Goal: Information Seeking & Learning: Find specific fact

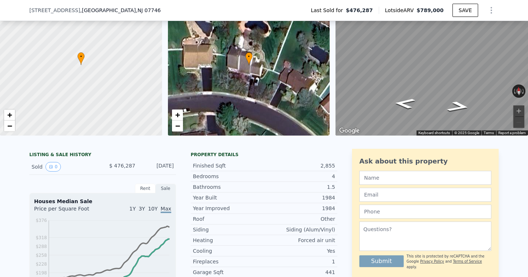
scroll to position [48, 0]
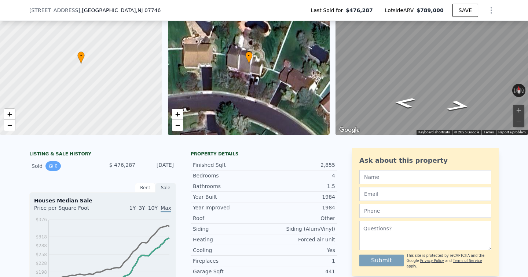
click at [57, 164] on button "0" at bounding box center [52, 166] width 15 height 10
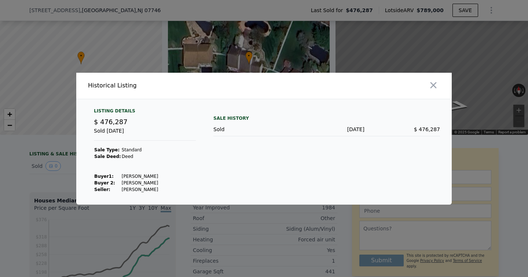
click at [129, 161] on td at bounding box center [139, 163] width 37 height 7
click at [102, 182] on strong "Buyer 2:" at bounding box center [104, 182] width 21 height 5
click at [76, 174] on div "Listing Details $ 476,287 Sold [DATE] Sale Type: Standard Sale Deed: Deed Buyer…" at bounding box center [264, 156] width 376 height 96
click at [62, 174] on div at bounding box center [264, 138] width 528 height 277
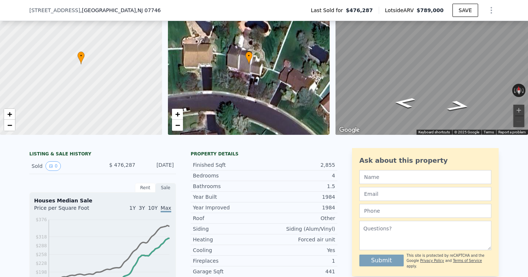
click at [124, 165] on span "$ 476,287" at bounding box center [122, 165] width 26 height 6
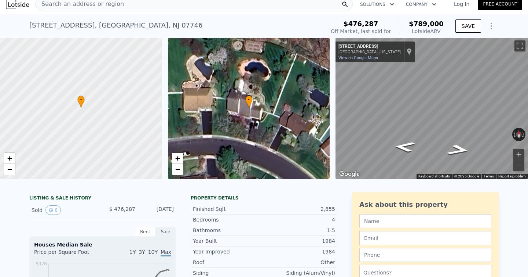
scroll to position [0, 0]
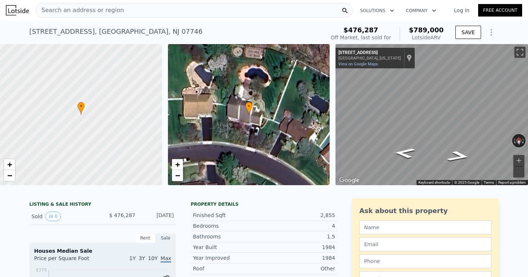
click at [88, 8] on span "Search an address or region" at bounding box center [80, 10] width 88 height 9
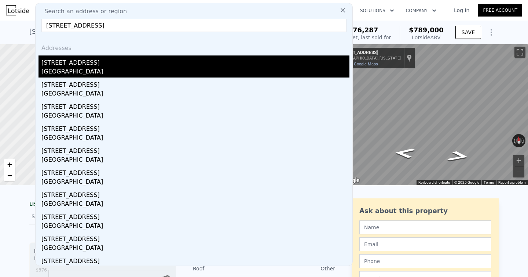
type input "[STREET_ADDRESS]"
click at [63, 61] on div "[STREET_ADDRESS]" at bounding box center [195, 61] width 308 height 12
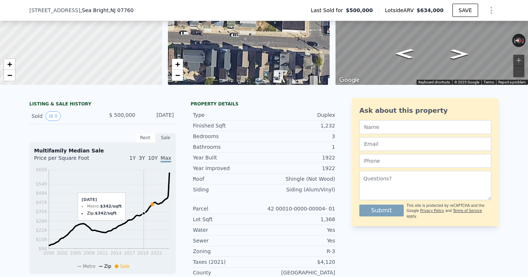
scroll to position [95, 0]
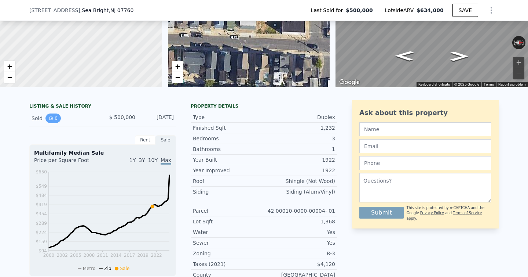
click at [51, 119] on icon "View historical data" at bounding box center [51, 118] width 3 height 3
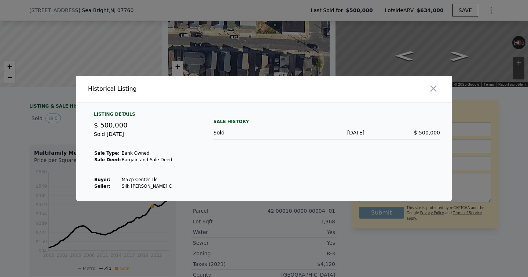
click at [57, 142] on div at bounding box center [264, 138] width 528 height 277
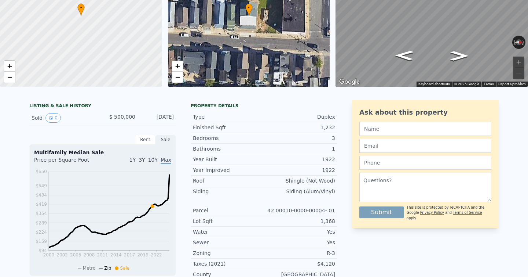
scroll to position [3, 0]
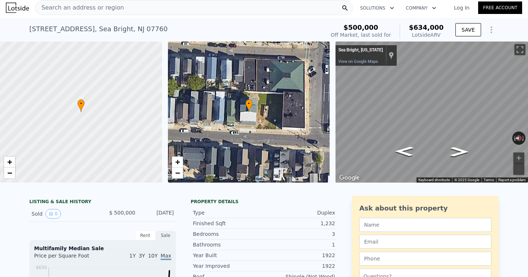
click at [139, 4] on div "Search an address or region" at bounding box center [194, 7] width 318 height 15
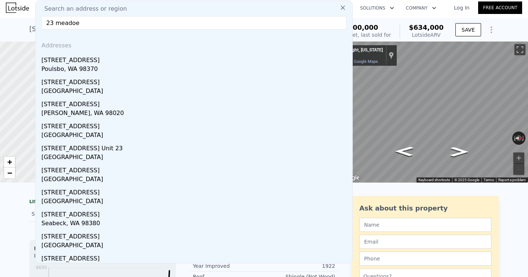
type input "23 meadoe"
type input "3"
type input "6"
type input "2.5"
type input "3.5"
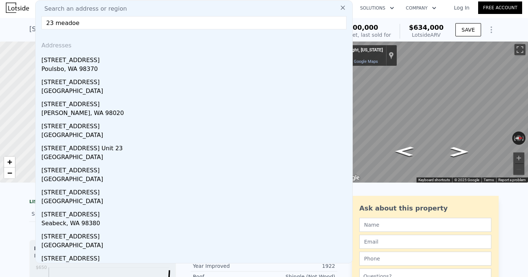
type input "2158"
type input "3328"
type input "19475"
type input "38882"
type input "$ 789,000"
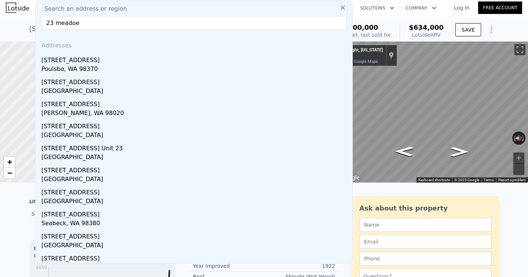
type input "$ 230,405"
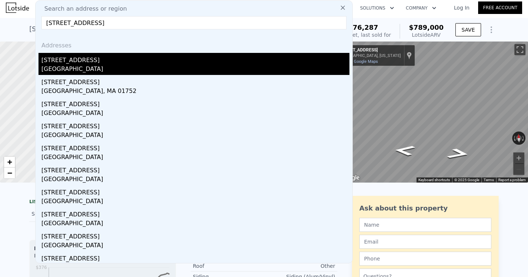
type input "[STREET_ADDRESS]"
click at [60, 66] on div "[GEOGRAPHIC_DATA]" at bounding box center [195, 70] width 308 height 10
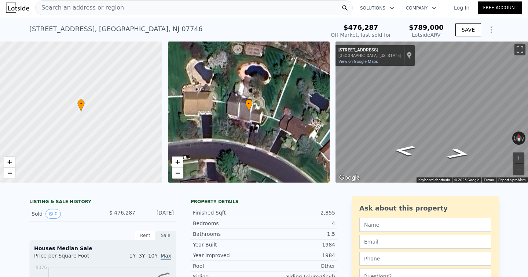
click at [142, 215] on div "[DATE]" at bounding box center [157, 214] width 33 height 10
click at [147, 231] on div "Rent" at bounding box center [145, 235] width 21 height 10
click at [162, 232] on div "Sale" at bounding box center [166, 235] width 21 height 10
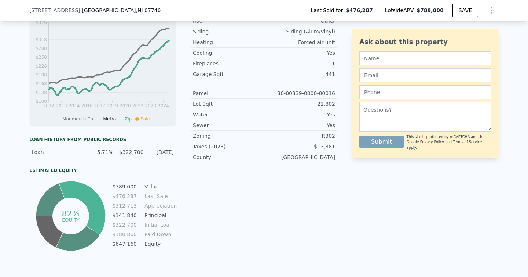
scroll to position [245, 0]
drag, startPoint x: 123, startPoint y: 150, endPoint x: 144, endPoint y: 152, distance: 21.3
click at [144, 152] on div "Loan 5.71% $322,700 [DATE]" at bounding box center [102, 151] width 147 height 13
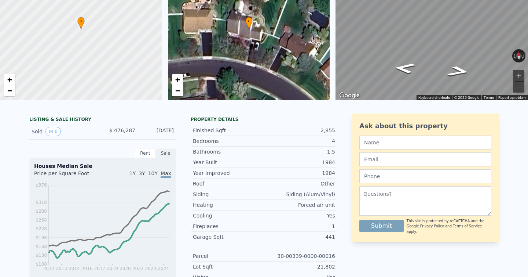
scroll to position [0, 0]
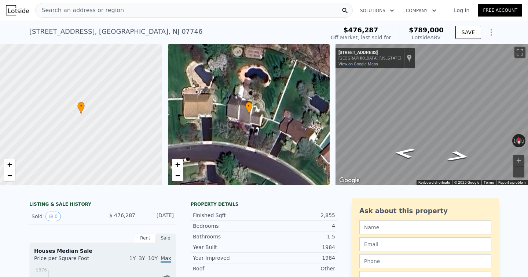
click at [88, 7] on span "Search an address or region" at bounding box center [80, 10] width 88 height 9
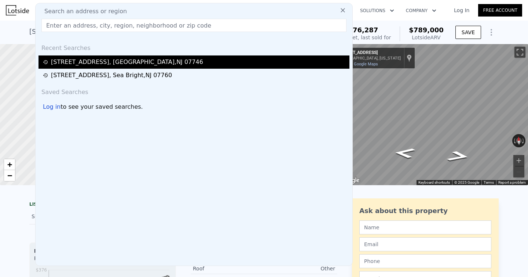
click at [54, 64] on div "[STREET_ADDRESS]" at bounding box center [127, 62] width 152 height 9
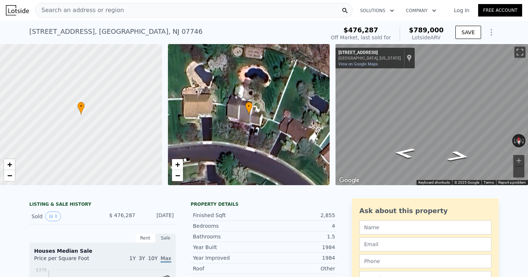
click at [56, 11] on span "Search an address or region" at bounding box center [80, 10] width 88 height 9
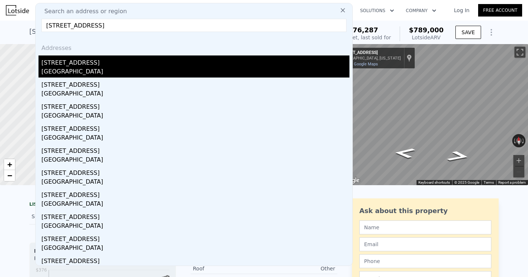
type input "[STREET_ADDRESS]"
click at [68, 62] on div "[STREET_ADDRESS]" at bounding box center [195, 61] width 308 height 12
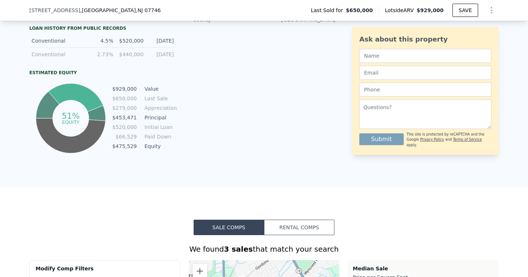
scroll to position [373, 0]
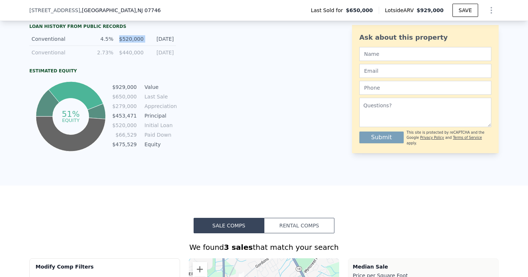
drag, startPoint x: 122, startPoint y: 38, endPoint x: 146, endPoint y: 39, distance: 23.8
click at [146, 39] on div "Conventional 4.5% $520,000 [DATE]" at bounding box center [102, 39] width 147 height 14
drag, startPoint x: 146, startPoint y: 39, endPoint x: 121, endPoint y: 39, distance: 25.0
click at [121, 39] on div "Conventional 4.5% $520,000 [DATE]" at bounding box center [102, 39] width 147 height 14
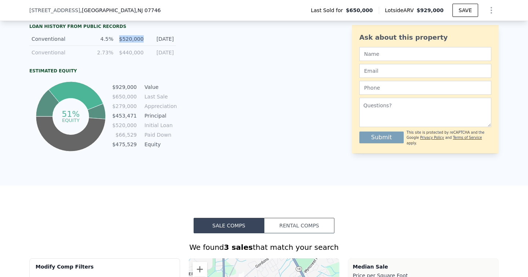
click at [121, 39] on div "$520,000" at bounding box center [131, 38] width 26 height 7
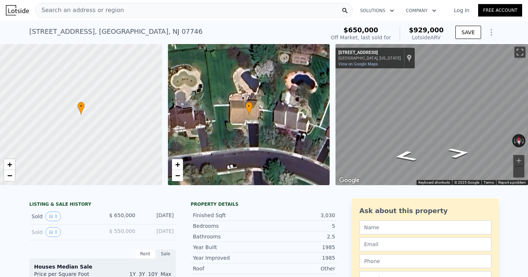
scroll to position [1, 0]
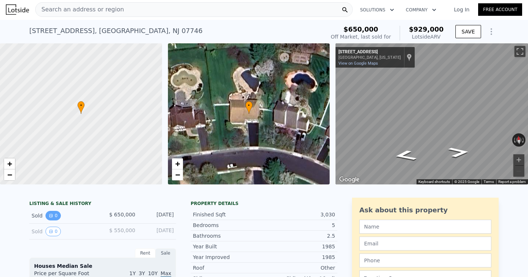
click at [57, 213] on button "0" at bounding box center [52, 216] width 15 height 10
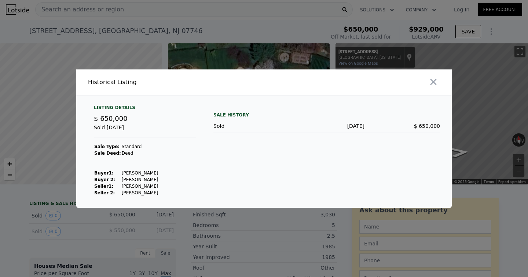
click at [111, 177] on strong "Buyer 2:" at bounding box center [104, 179] width 21 height 5
click at [98, 218] on div at bounding box center [264, 138] width 528 height 277
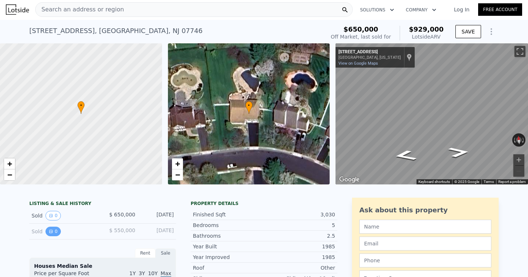
click at [54, 233] on button "0" at bounding box center [52, 231] width 15 height 10
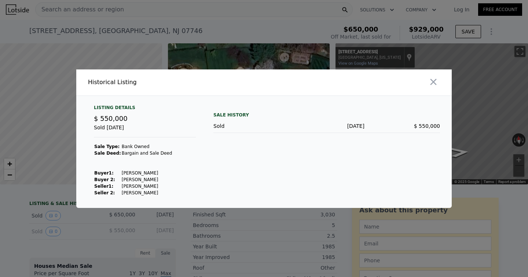
click at [86, 227] on div at bounding box center [264, 138] width 528 height 277
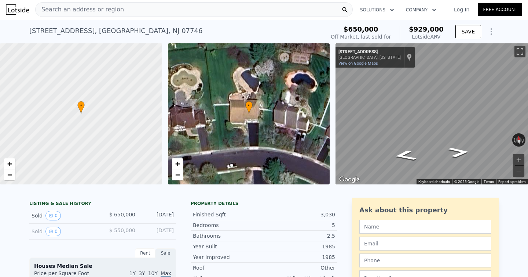
click at [97, 12] on span "Search an address or region" at bounding box center [80, 9] width 88 height 9
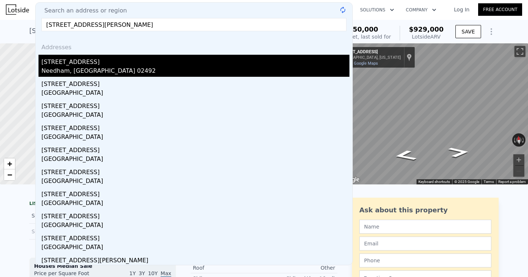
type input "[STREET_ADDRESS][PERSON_NAME]"
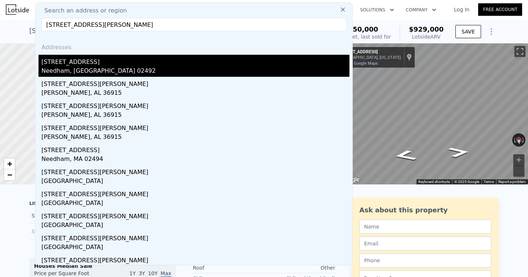
click at [51, 69] on div "Needham, [GEOGRAPHIC_DATA] 02492" at bounding box center [195, 71] width 308 height 10
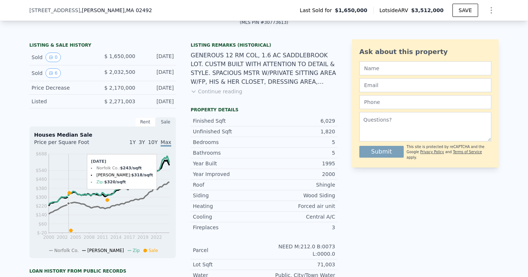
scroll to position [145, 0]
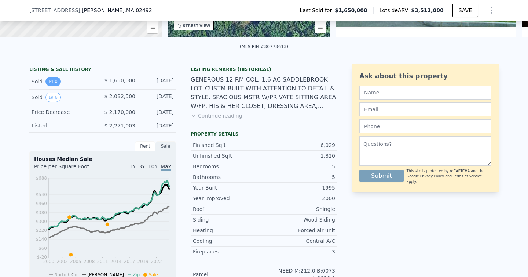
click at [52, 85] on button "0" at bounding box center [52, 82] width 15 height 10
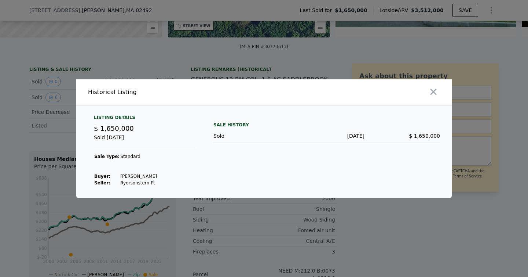
click at [57, 135] on div at bounding box center [264, 138] width 528 height 277
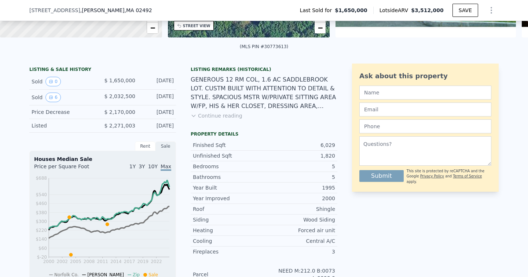
click at [217, 115] on button "Continue reading" at bounding box center [217, 115] width 52 height 7
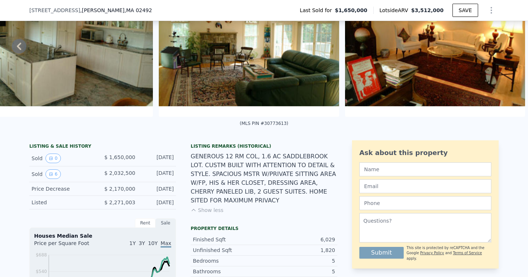
scroll to position [0, 0]
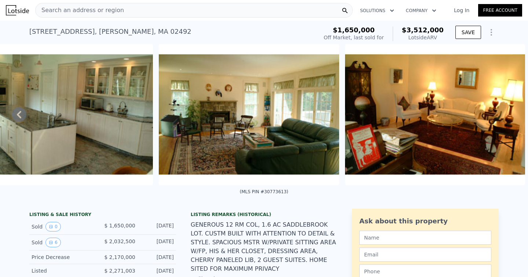
click at [93, 121] on img at bounding box center [63, 114] width 180 height 141
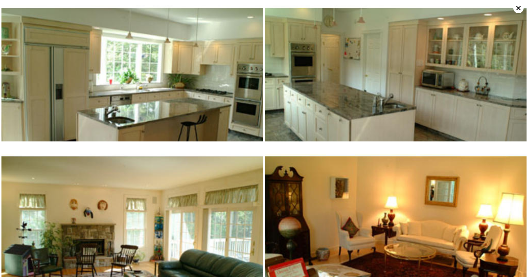
scroll to position [148, 0]
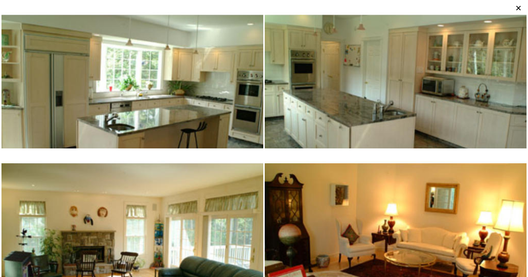
click at [517, 8] on icon at bounding box center [519, 8] width 10 height 10
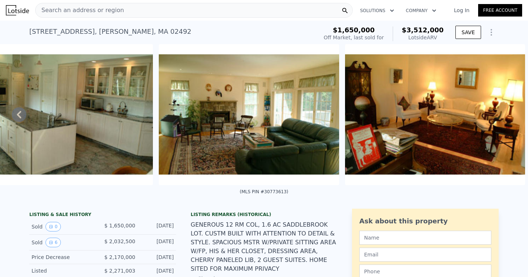
click at [255, 13] on div "Search an address or region" at bounding box center [194, 10] width 318 height 15
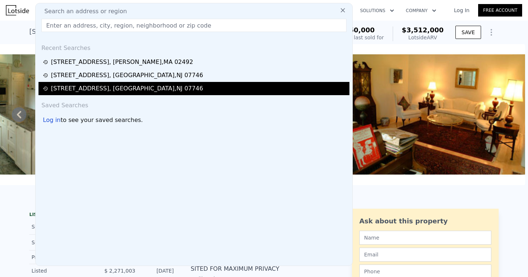
click at [110, 88] on div "[STREET_ADDRESS]" at bounding box center [127, 88] width 152 height 9
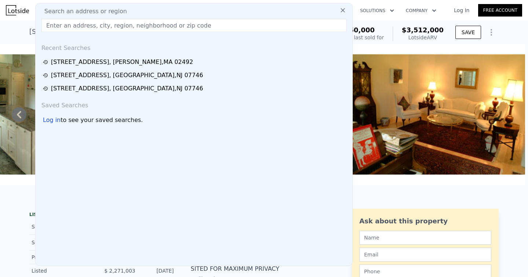
type input "3"
type input "2.5"
type input "3.5"
type input "2158"
type input "3328"
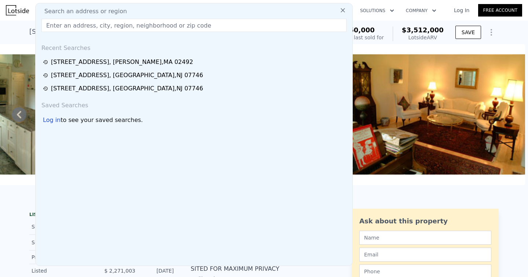
type input "19475"
type input "38882"
type input "$ 789,000"
type input "5"
type input "$ 230,405"
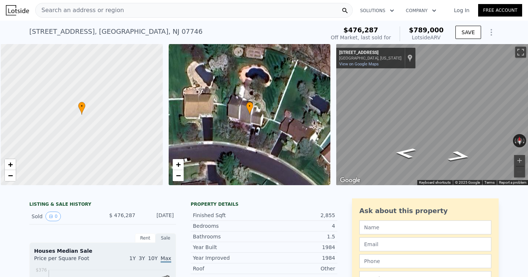
scroll to position [0, 3]
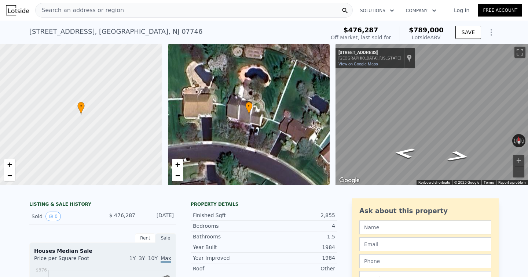
type input "4"
type input "3.5"
type input "6"
type input "4368"
type input "8337"
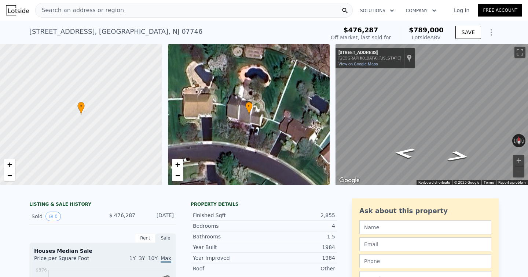
type input "43386"
type input "112385"
type input "$ 3,512,000"
type input "8"
type input "$ 1,076,701"
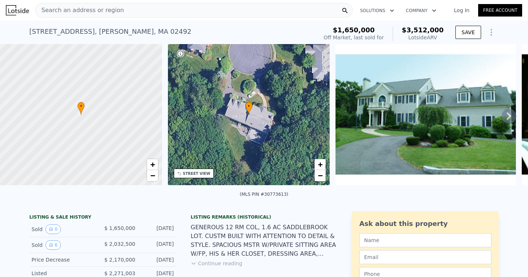
click at [68, 12] on span "Search an address or region" at bounding box center [80, 10] width 88 height 9
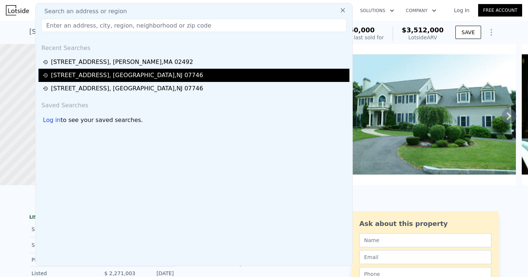
click at [56, 77] on div "[STREET_ADDRESS]" at bounding box center [127, 75] width 152 height 9
type input "3"
type input "3.5"
type input "2474"
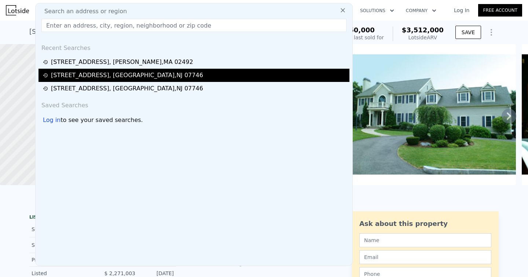
type input "3328"
type input "19998"
type input "38882"
type input "$ 929,000"
type input "6"
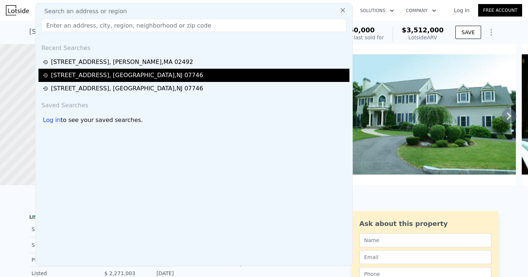
type input "$ 171,113"
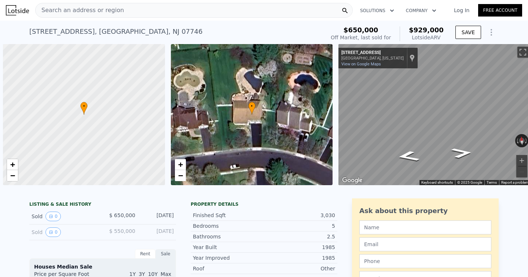
scroll to position [0, 3]
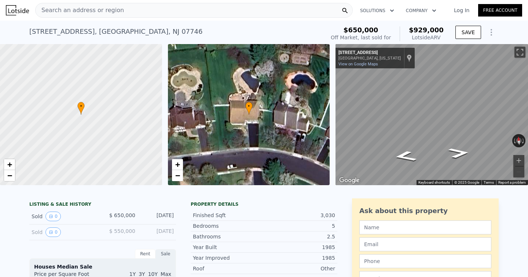
type input "4"
type input "3.5"
type input "6"
type input "4368"
type input "8337"
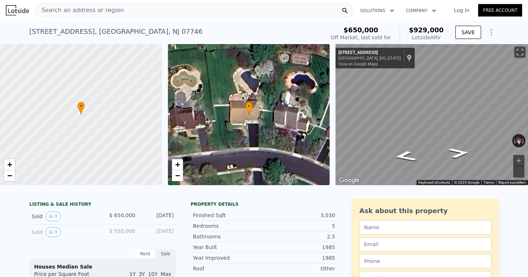
type input "43386"
type input "112385"
type input "$ 3,512,000"
type input "8"
type input "$ 1,076,701"
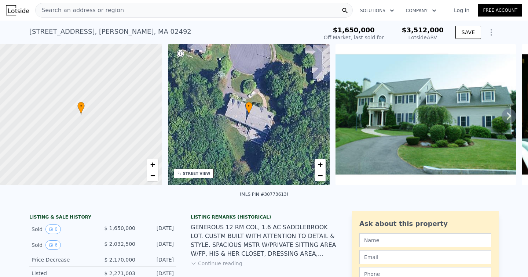
type input "3"
type input "3.5"
type input "2474"
type input "3328"
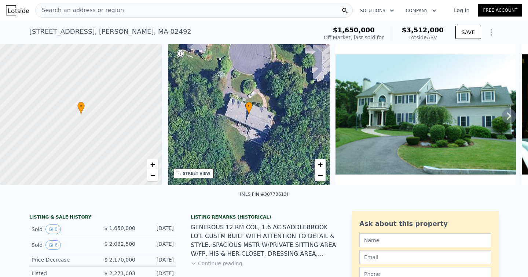
type input "19998"
type input "38882"
type input "$ 929,000"
type input "6"
type input "$ 171,113"
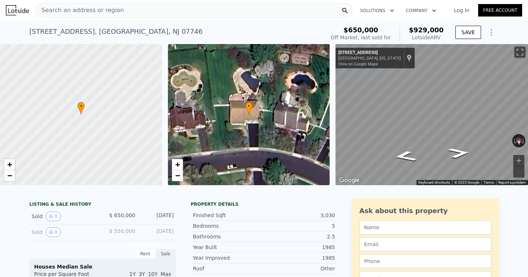
click at [60, 8] on span "Search an address or region" at bounding box center [80, 10] width 88 height 9
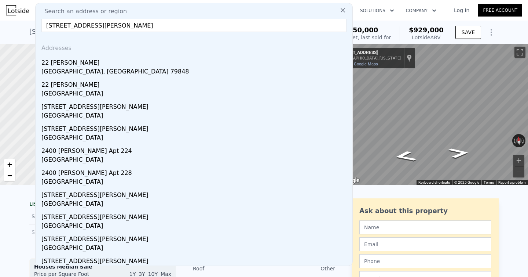
drag, startPoint x: 94, startPoint y: 25, endPoint x: 0, endPoint y: -5, distance: 98.4
click at [0, 0] on html "Search an address or region Search an address or region [GEOGRAPHIC_DATA][PERSO…" at bounding box center [264, 138] width 528 height 277
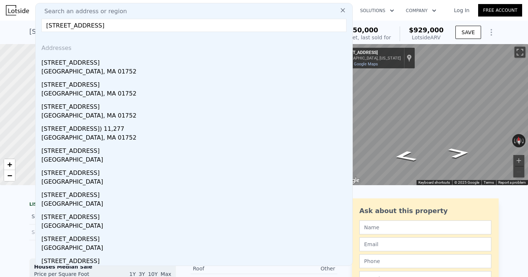
click at [92, 26] on input "[STREET_ADDRESS]" at bounding box center [193, 25] width 305 height 13
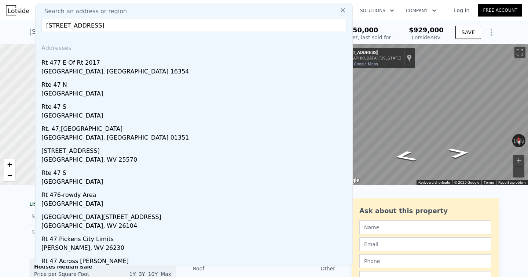
click at [125, 26] on input "[STREET_ADDRESS]" at bounding box center [193, 25] width 305 height 13
click at [82, 25] on input "[STREET_ADDRESS]" at bounding box center [193, 25] width 305 height 13
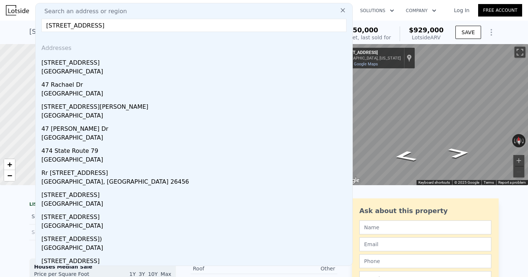
click at [59, 26] on input "[STREET_ADDRESS]" at bounding box center [193, 25] width 305 height 13
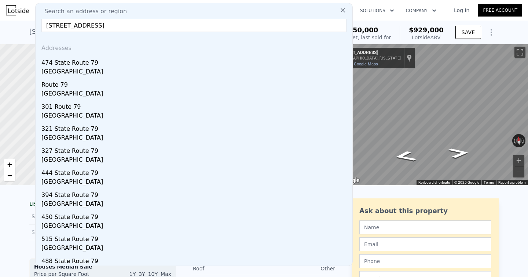
click at [82, 28] on input "[STREET_ADDRESS]" at bounding box center [193, 25] width 305 height 13
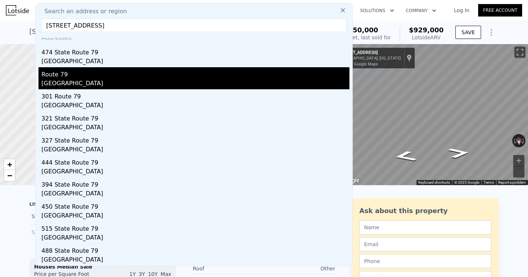
scroll to position [40, 0]
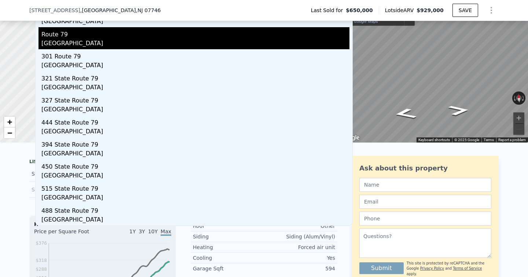
type input "[STREET_ADDRESS]"
click at [126, 37] on div "Route 79" at bounding box center [195, 33] width 308 height 12
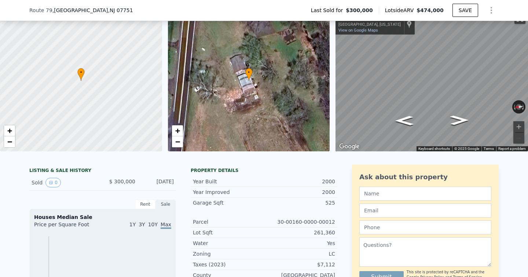
drag, startPoint x: 83, startPoint y: 74, endPoint x: 92, endPoint y: 76, distance: 9.6
click at [85, 76] on span "•" at bounding box center [80, 72] width 7 height 7
click at [90, 76] on span "•" at bounding box center [90, 73] width 7 height 7
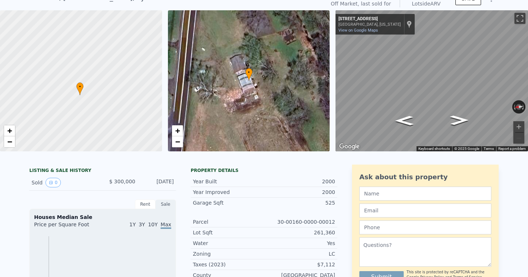
drag, startPoint x: 90, startPoint y: 70, endPoint x: 79, endPoint y: 83, distance: 17.2
click at [79, 83] on span "•" at bounding box center [79, 86] width 7 height 7
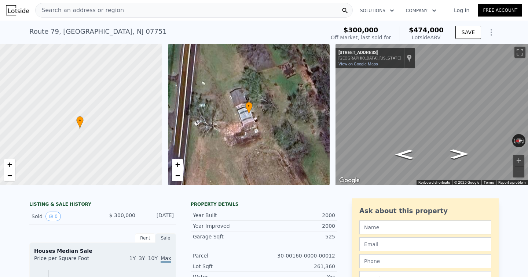
click at [114, 17] on div "Search an address or region" at bounding box center [80, 10] width 88 height 14
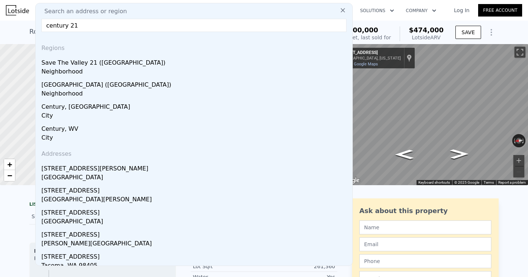
click at [100, 26] on input "century 21" at bounding box center [193, 25] width 305 height 13
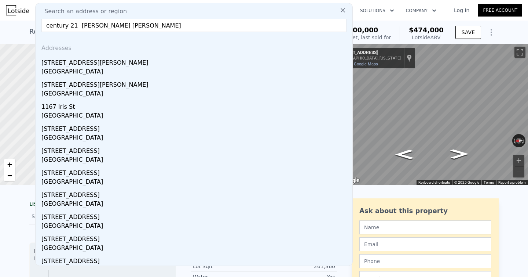
click at [79, 27] on input "century 21 [PERSON_NAME] [PERSON_NAME]" at bounding box center [193, 25] width 305 height 13
type input "century 21 [PERSON_NAME] [PERSON_NAME]"
drag, startPoint x: 175, startPoint y: 28, endPoint x: 0, endPoint y: 5, distance: 176.1
click at [0, 8] on div "Search an address or region Search an address or region century 21 [PERSON_NAME…" at bounding box center [264, 10] width 528 height 18
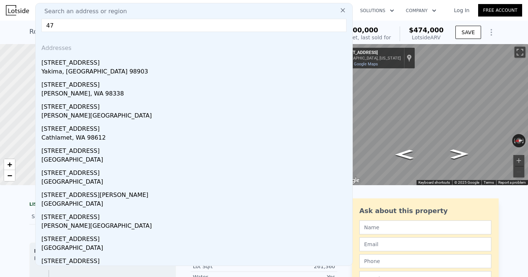
type input "4"
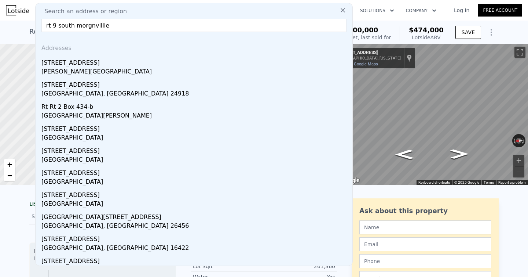
click at [94, 27] on input "rt 9 south morgnvillie" at bounding box center [193, 25] width 305 height 13
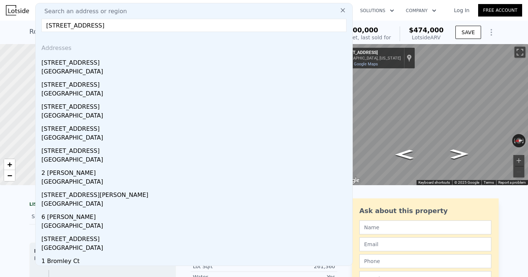
click at [53, 25] on input "[STREET_ADDRESS]" at bounding box center [193, 25] width 305 height 13
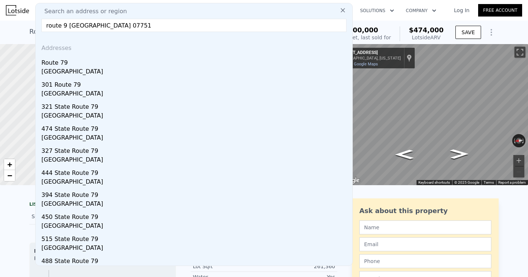
click at [48, 24] on input "route 9 [GEOGRAPHIC_DATA] 07751" at bounding box center [193, 25] width 305 height 13
click at [47, 25] on input "route 9 [GEOGRAPHIC_DATA] 07751" at bounding box center [193, 25] width 305 height 13
click at [83, 27] on input "[STREET_ADDRESS]" at bounding box center [193, 25] width 305 height 13
type input "[STREET_ADDRESS]"
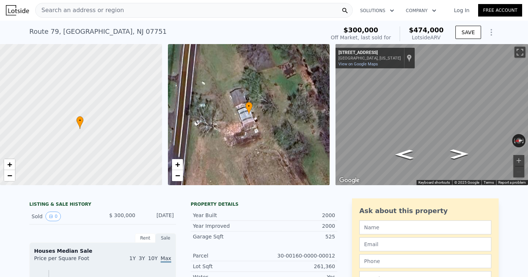
click at [14, 28] on div "[GEOGRAPHIC_DATA] Sold [DATE] for $300k (~ARV $474k ) $300,000 Off Market, last…" at bounding box center [264, 32] width 528 height 23
click at [195, 11] on div "Search an address or region" at bounding box center [194, 10] width 318 height 15
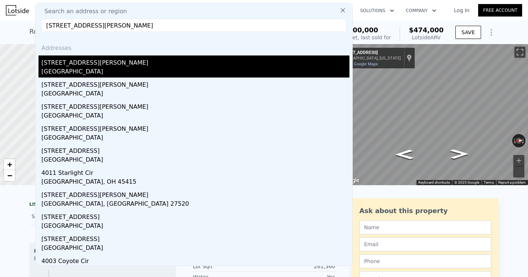
type input "[STREET_ADDRESS][PERSON_NAME]"
click at [90, 66] on div "[STREET_ADDRESS][PERSON_NAME]" at bounding box center [195, 61] width 308 height 12
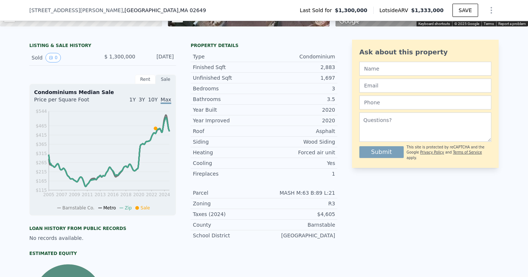
scroll to position [158, 0]
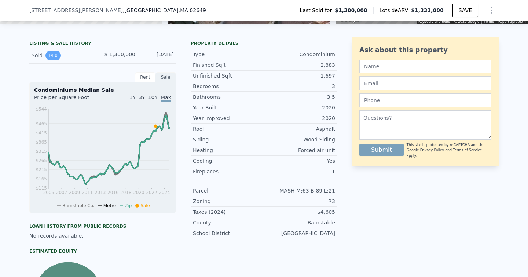
click at [50, 53] on icon "View historical data" at bounding box center [51, 55] width 4 height 4
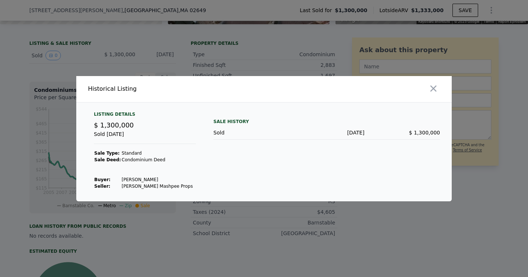
click at [28, 94] on div at bounding box center [264, 138] width 528 height 277
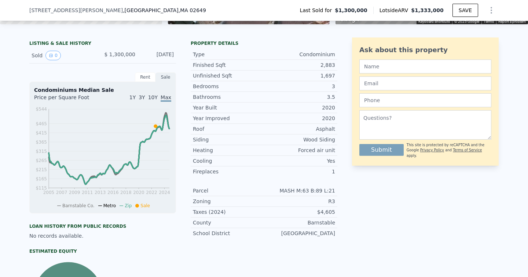
scroll to position [0, 0]
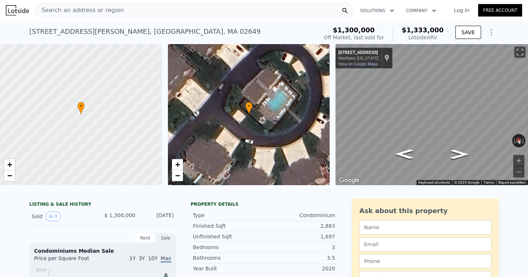
click at [113, 8] on span "Search an address or region" at bounding box center [80, 10] width 88 height 9
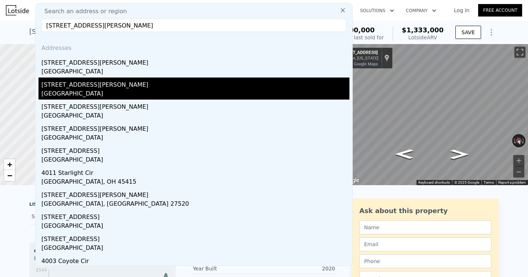
type input "[STREET_ADDRESS][PERSON_NAME]"
click at [101, 84] on div "[STREET_ADDRESS][PERSON_NAME]" at bounding box center [195, 83] width 308 height 12
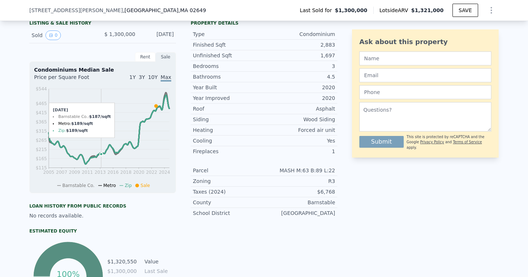
scroll to position [67, 0]
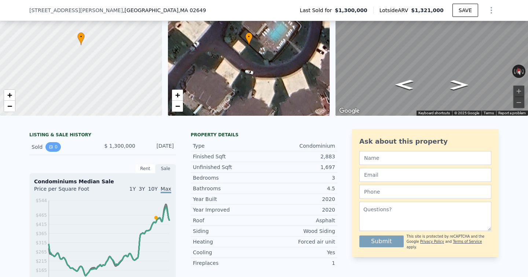
click at [48, 147] on button "0" at bounding box center [52, 147] width 15 height 10
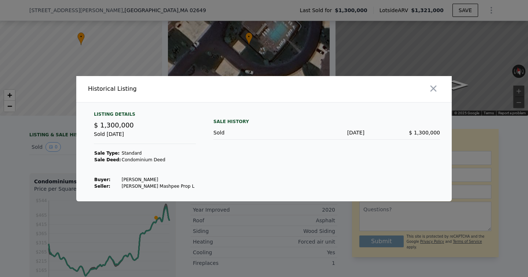
click at [53, 171] on div at bounding box center [264, 138] width 528 height 277
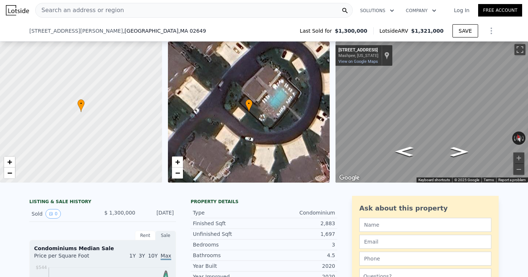
scroll to position [51, 0]
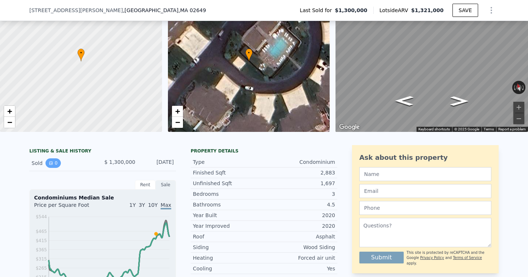
click at [54, 161] on button "0" at bounding box center [52, 163] width 15 height 10
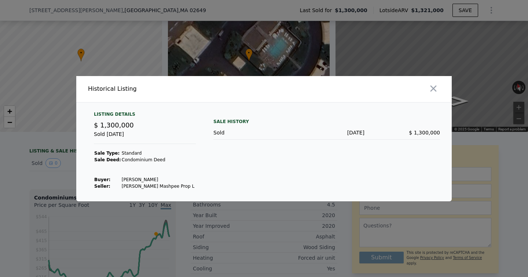
type input "$ 1,333,000"
type input "-$ 116,028"
type input "6"
type input "2"
type input "4.5"
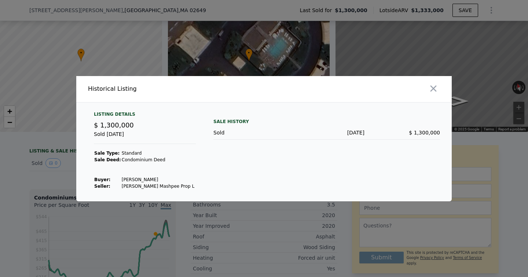
type input "4290"
type input "36194"
type input "$ 474,000"
type input "6"
type input "$ 120,543"
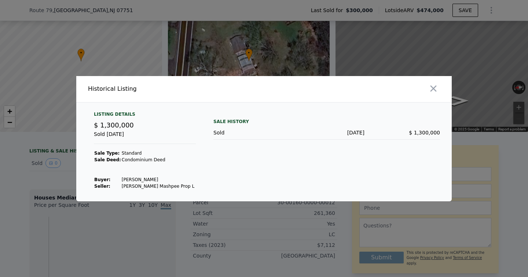
type input "2"
type input "2.5"
type input "3.5"
type input "2082"
type input "2575"
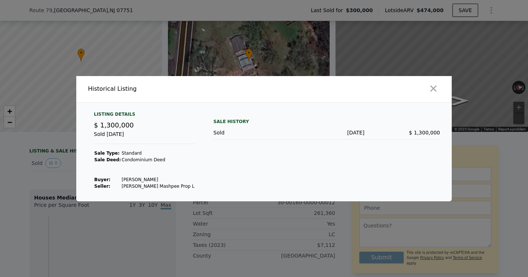
type input "$ 1,333,000"
type input "4"
type input "-$ 116,028"
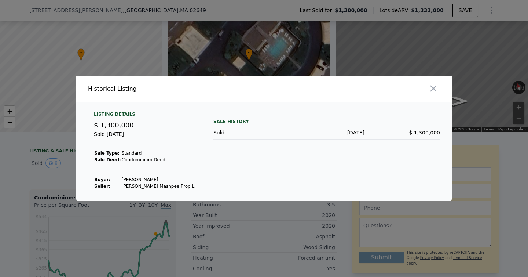
type input "$ 1,321,000"
type input "-$ 128,038"
click at [435, 91] on icon "button" at bounding box center [434, 88] width 6 height 6
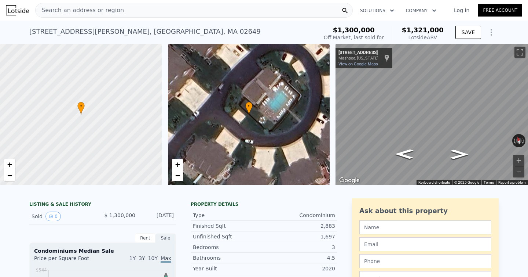
click at [111, 7] on span "Search an address or region" at bounding box center [80, 10] width 88 height 9
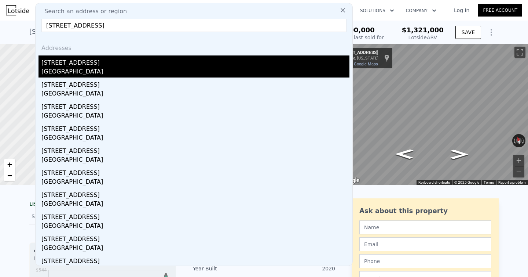
type input "[STREET_ADDRESS]"
click at [53, 70] on div "[GEOGRAPHIC_DATA]" at bounding box center [195, 72] width 308 height 10
type input "8"
type input "1"
type input "7"
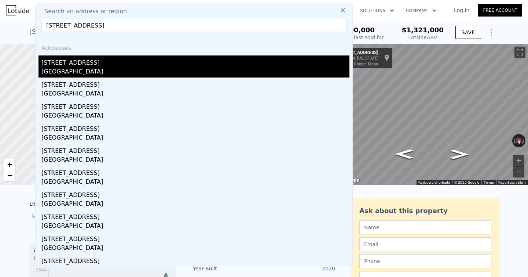
type input "958"
type input "8500"
type input "150282"
type input "$ 634,000"
type input "5"
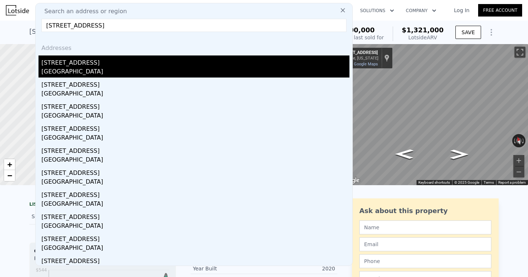
type input "$ 63,529"
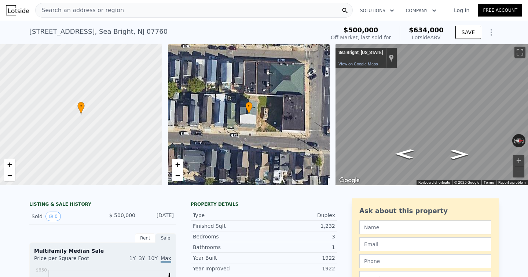
click at [116, 20] on nav "Search an address or region Solutions Company Open main menu Log In Free Account" at bounding box center [264, 10] width 528 height 21
click at [116, 13] on div "Search an address or region" at bounding box center [194, 10] width 318 height 15
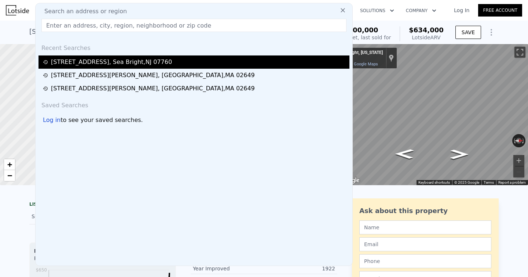
click at [78, 57] on div "[STREET_ADDRESS]" at bounding box center [194, 61] width 311 height 13
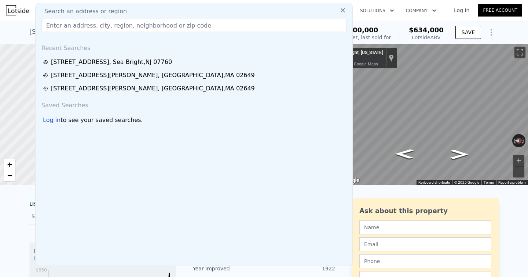
click at [110, 25] on input "text" at bounding box center [193, 25] width 305 height 13
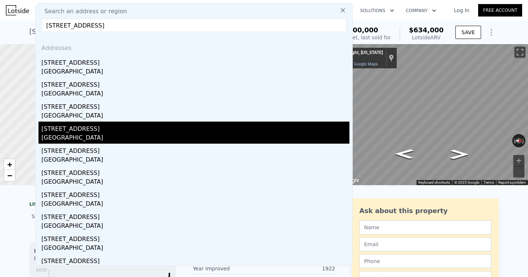
type input "[STREET_ADDRESS]"
click at [70, 135] on div "[GEOGRAPHIC_DATA]" at bounding box center [195, 138] width 308 height 10
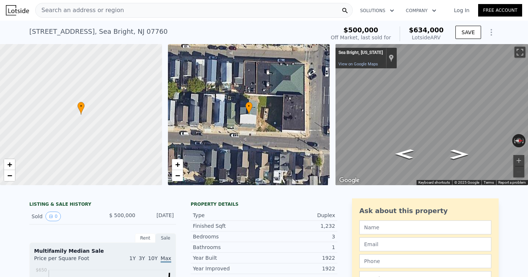
click at [50, 26] on div "[STREET_ADDRESS]" at bounding box center [98, 31] width 138 height 10
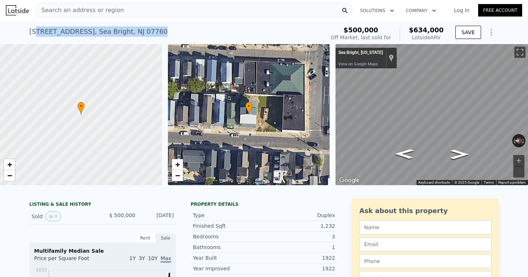
drag, startPoint x: 36, startPoint y: 30, endPoint x: 140, endPoint y: 31, distance: 103.8
click at [140, 31] on div "[STREET_ADDRESS] Sold [DATE] for $500k (~ARV $634k )" at bounding box center [175, 33] width 293 height 21
copy div "[GEOGRAPHIC_DATA]"
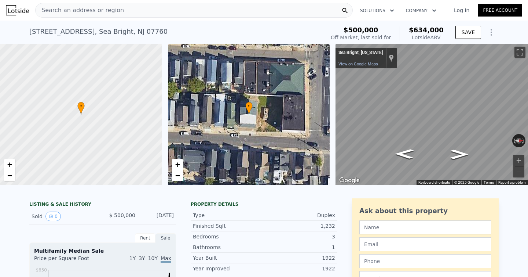
click at [111, 7] on span "Search an address or region" at bounding box center [80, 10] width 88 height 9
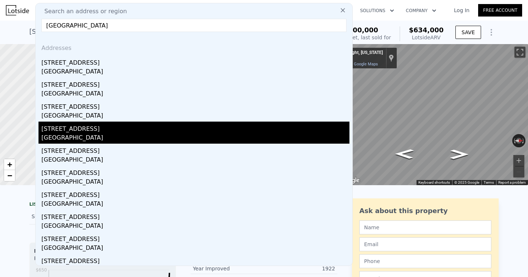
type input "[GEOGRAPHIC_DATA]"
click at [71, 138] on div "[GEOGRAPHIC_DATA]" at bounding box center [195, 138] width 308 height 10
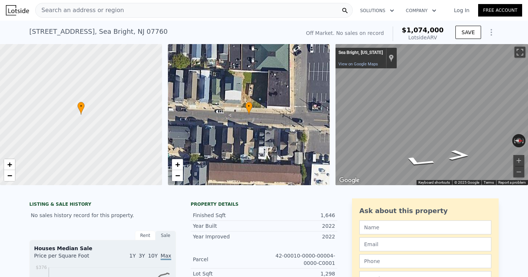
click at [85, 10] on span "Search an address or region" at bounding box center [80, 10] width 88 height 9
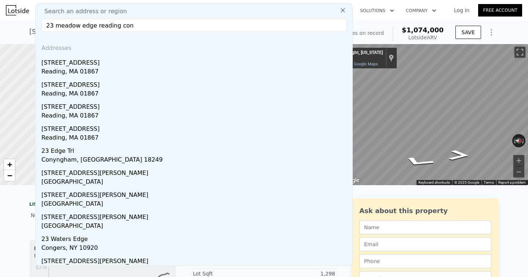
click at [108, 17] on div "Search an address or region 23 meadow edge reading con Addresses [STREET_ADDRES…" at bounding box center [194, 134] width 318 height 263
click at [108, 27] on input "23 meadow edge reading con" at bounding box center [193, 25] width 305 height 13
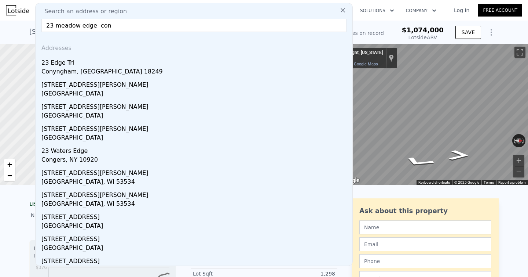
click at [127, 28] on input "23 meadow edge con" at bounding box center [193, 25] width 305 height 13
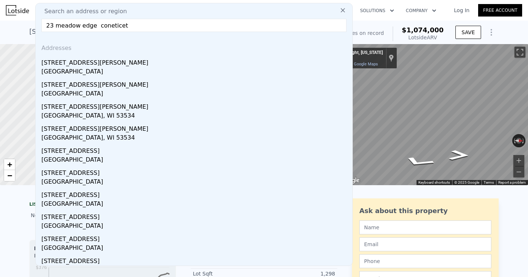
click at [111, 25] on input "23 meadow edge coneticet" at bounding box center [193, 25] width 305 height 13
click at [114, 25] on input "23 meadow edge coneticet" at bounding box center [193, 25] width 305 height 13
click at [112, 26] on input "23 meadow edge coneticet" at bounding box center [193, 25] width 305 height 13
click at [129, 25] on input "23 meadow edge conetiecet" at bounding box center [193, 25] width 305 height 13
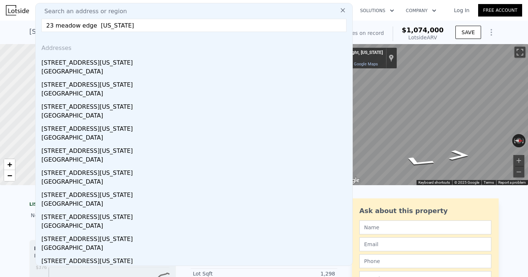
click at [98, 25] on input "23 meadow edge [US_STATE]" at bounding box center [193, 25] width 305 height 13
click at [56, 26] on input "23 meadow edge [US_STATE]" at bounding box center [193, 25] width 305 height 13
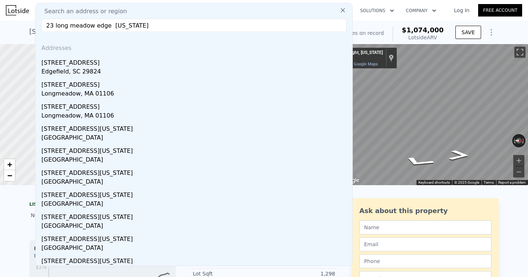
click at [96, 24] on input "23 long meadow edge [US_STATE]" at bounding box center [193, 25] width 305 height 13
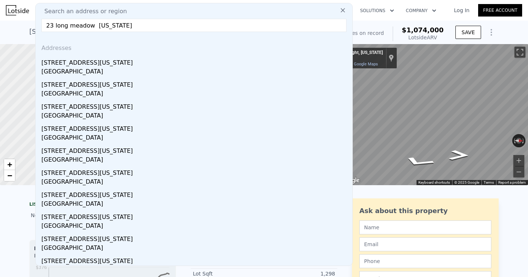
drag, startPoint x: 166, startPoint y: 28, endPoint x: 0, endPoint y: 19, distance: 166.4
click at [0, 19] on nav "Search an address or region Search an address or region [GEOGRAPHIC_DATA][US_ST…" at bounding box center [264, 10] width 528 height 21
paste input "[PERSON_NAME] Edge, [PERSON_NAME], CT 06896"
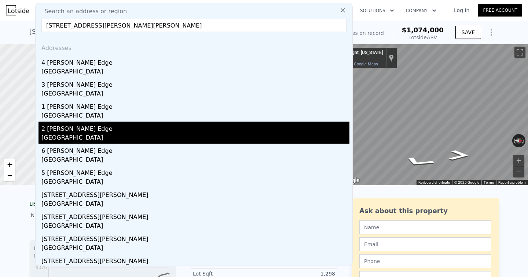
type input "[STREET_ADDRESS][PERSON_NAME][PERSON_NAME]"
click at [79, 135] on div "[GEOGRAPHIC_DATA]" at bounding box center [195, 138] width 308 height 10
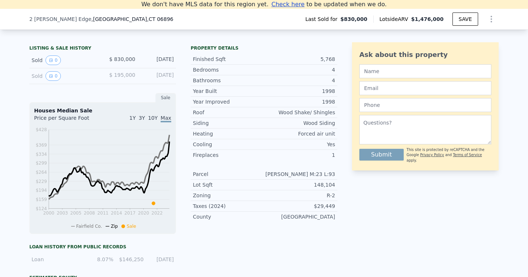
scroll to position [103, 0]
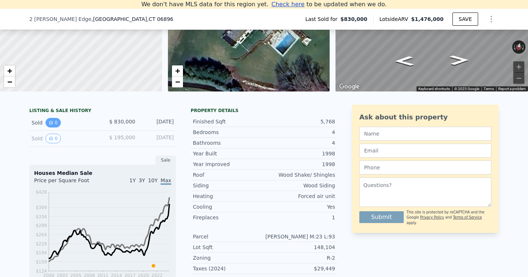
click at [51, 124] on icon "View historical data" at bounding box center [51, 122] width 3 height 3
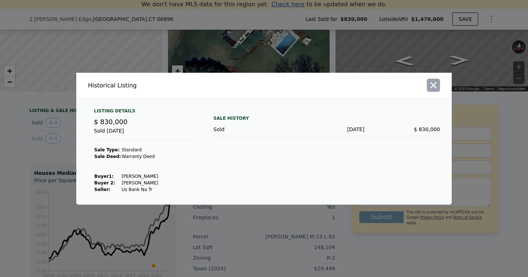
click at [431, 80] on icon "button" at bounding box center [433, 85] width 10 height 10
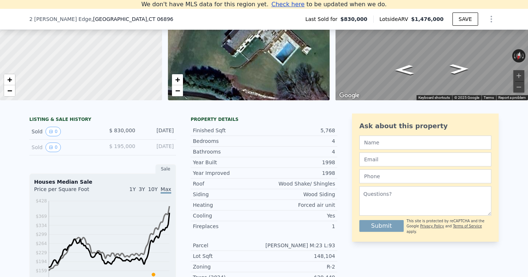
scroll to position [0, 0]
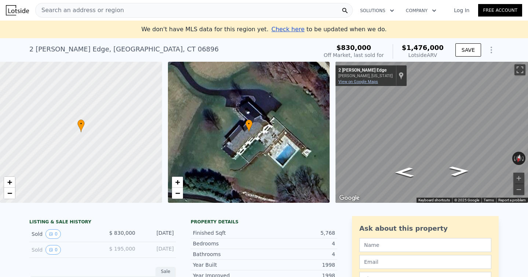
click at [362, 79] on link "View on Google Maps" at bounding box center [359, 81] width 40 height 5
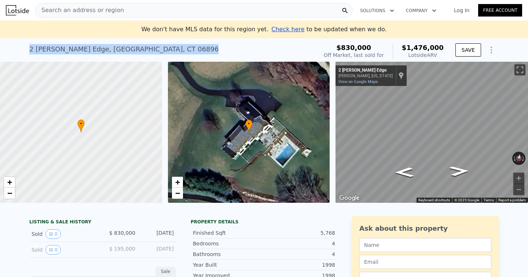
drag, startPoint x: 201, startPoint y: 51, endPoint x: 21, endPoint y: 51, distance: 180.5
click at [21, 51] on div "[STREET_ADDRESS][PERSON_NAME] Sold [DATE] for $830k (~ARV $1.476m ) $830,000 Of…" at bounding box center [264, 49] width 528 height 23
copy div "[STREET_ADDRESS][PERSON_NAME]"
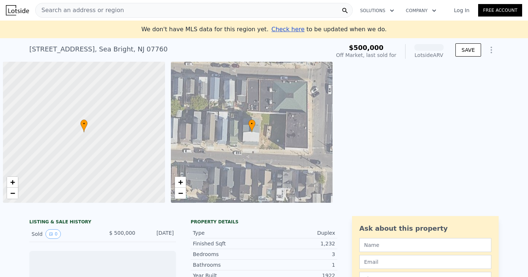
scroll to position [0, 3]
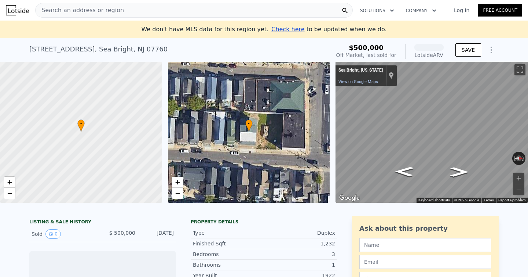
click at [128, 8] on div "Search an address or region" at bounding box center [194, 10] width 318 height 15
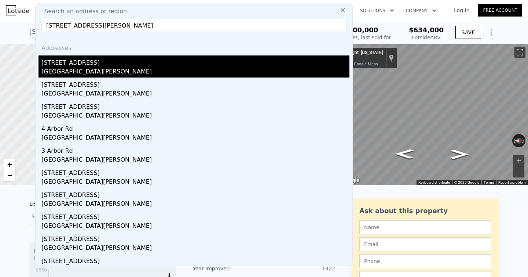
type input "[STREET_ADDRESS][PERSON_NAME]"
click at [95, 68] on div "[GEOGRAPHIC_DATA][PERSON_NAME]" at bounding box center [195, 72] width 308 height 10
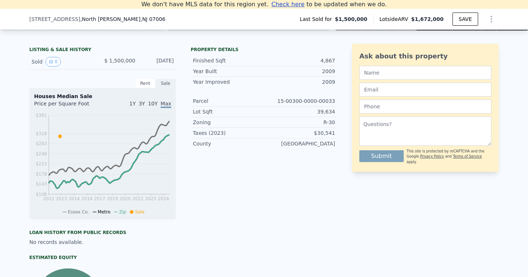
scroll to position [147, 0]
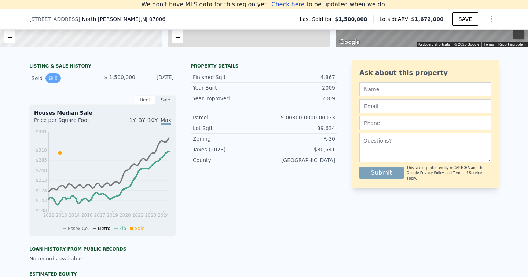
click at [49, 76] on icon "View historical data" at bounding box center [51, 78] width 4 height 4
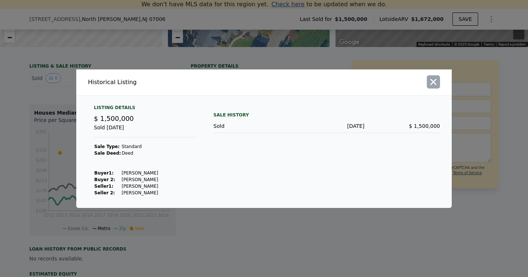
click at [433, 80] on icon "button" at bounding box center [433, 82] width 10 height 10
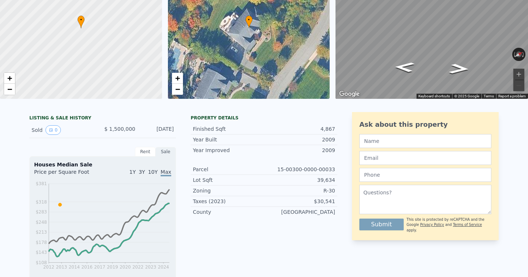
scroll to position [0, 0]
